Goal: Information Seeking & Learning: Find contact information

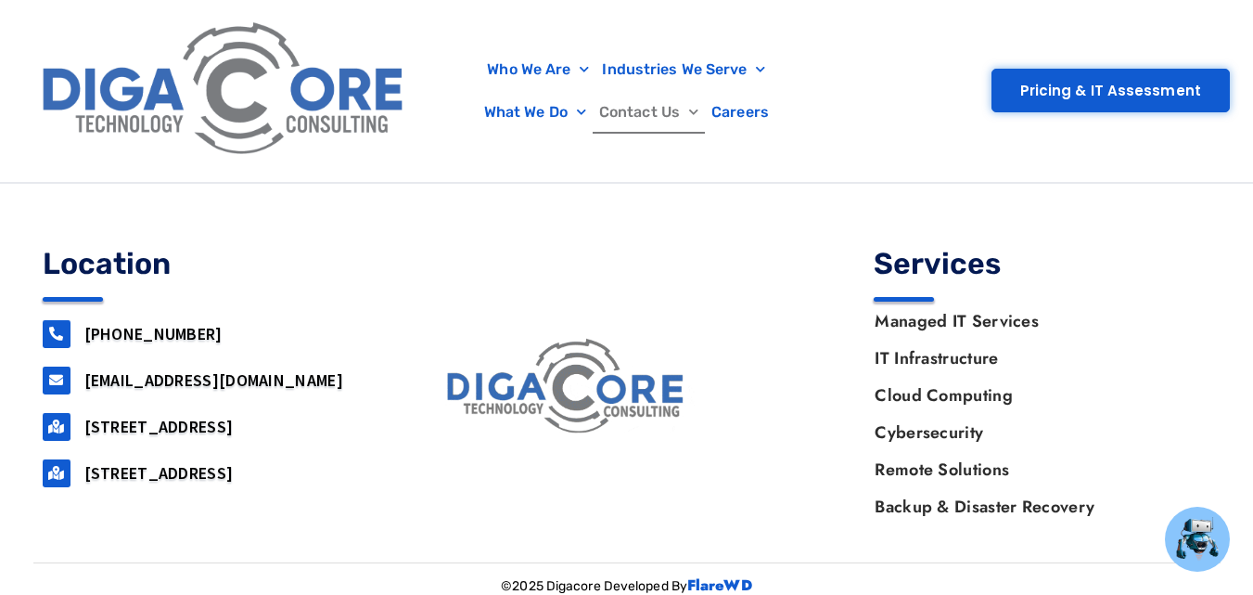
scroll to position [2366, 0]
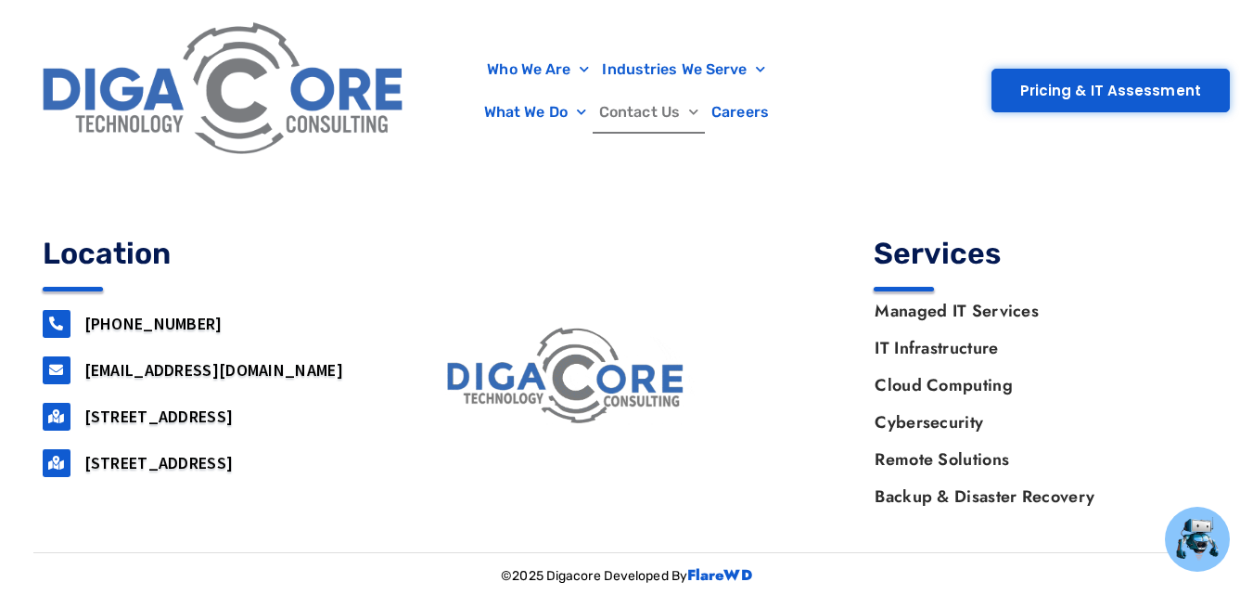
drag, startPoint x: 82, startPoint y: 409, endPoint x: 286, endPoint y: 418, distance: 204.3
click at [286, 418] on div "[STREET_ADDRESS]" at bounding box center [212, 417] width 338 height 28
copy link "[STREET_ADDRESS]"
click at [234, 413] on link "[STREET_ADDRESS]" at bounding box center [158, 415] width 149 height 21
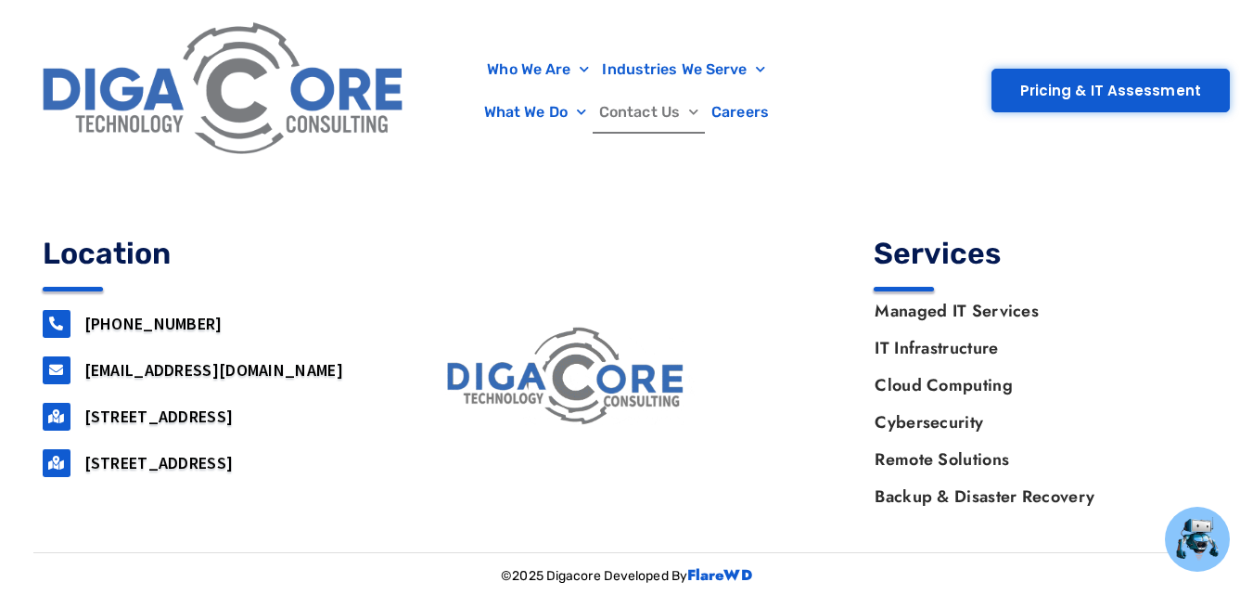
copy link "[STREET_ADDRESS]"
click at [211, 525] on section "Location [PHONE_NUMBER] [EMAIL_ADDRESS][DOMAIN_NAME] [STREET_ADDRESS] [STREET_A…" at bounding box center [626, 391] width 1187 height 324
drag, startPoint x: 369, startPoint y: 413, endPoint x: 295, endPoint y: 416, distance: 74.3
copy link "Lakewood"
drag, startPoint x: 158, startPoint y: 437, endPoint x: 109, endPoint y: 436, distance: 48.2
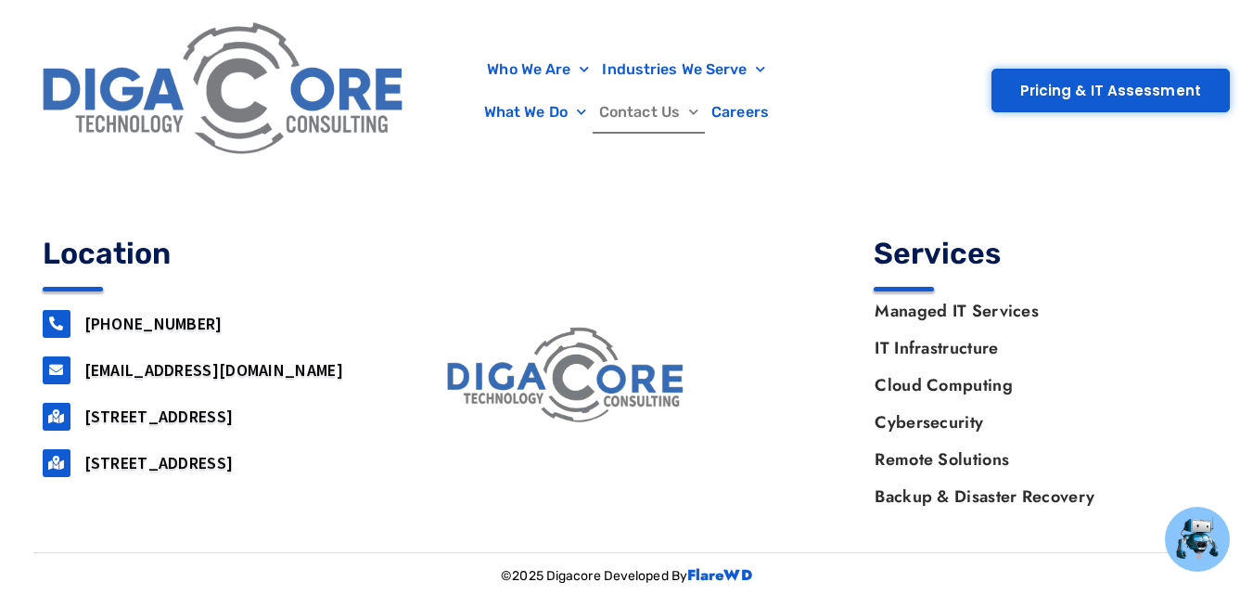
copy link "08701"
drag, startPoint x: 191, startPoint y: 326, endPoint x: 84, endPoint y: 327, distance: 106.7
click at [84, 327] on h3 "[PHONE_NUMBER]" at bounding box center [232, 323] width 296 height 21
copy link "[PHONE_NUMBER]"
